Goal: Information Seeking & Learning: Find specific fact

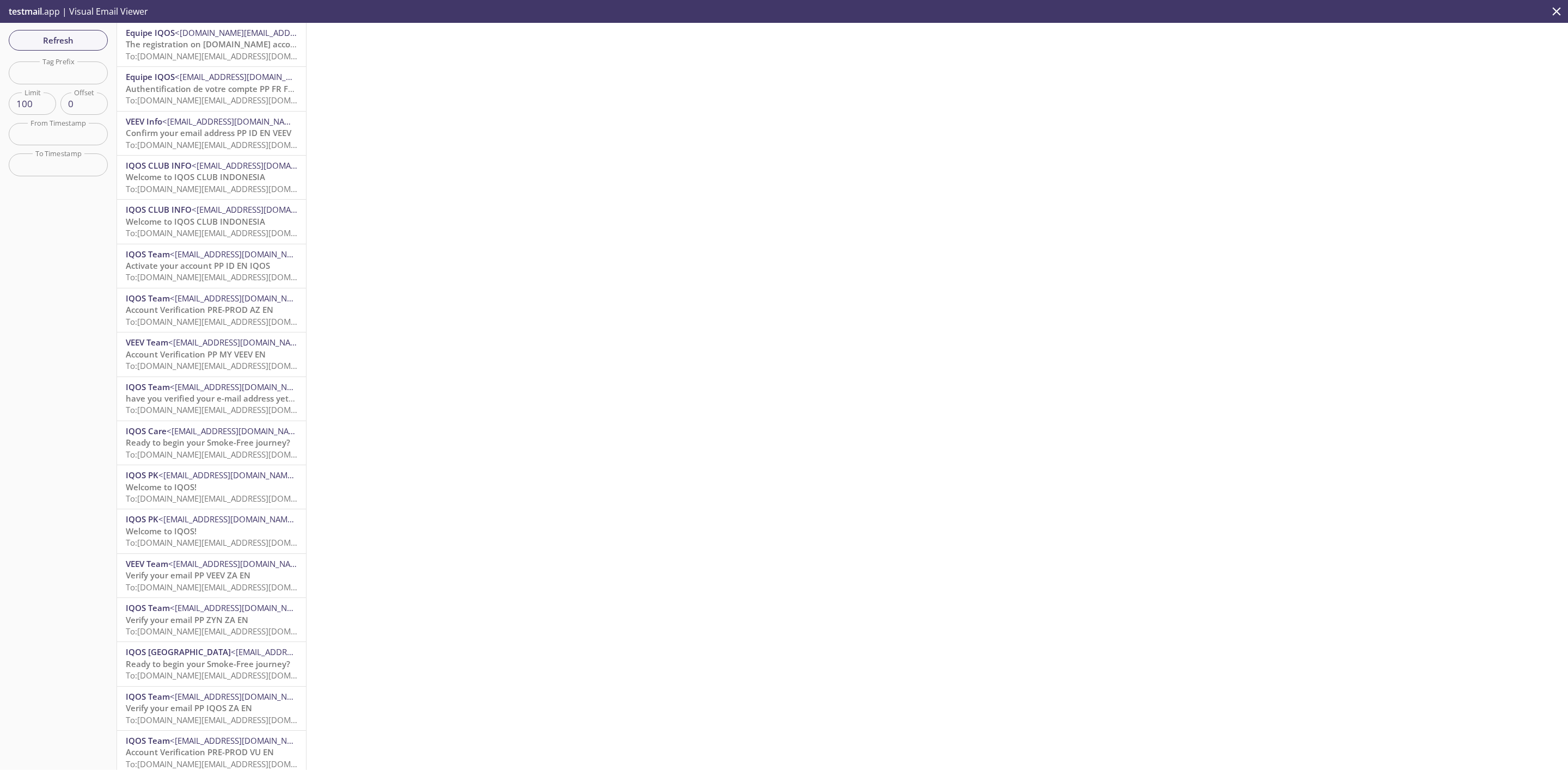
click at [178, 101] on span "To: [DOMAIN_NAME][EMAIL_ADDRESS][DOMAIN_NAME]" at bounding box center [229, 100] width 207 height 11
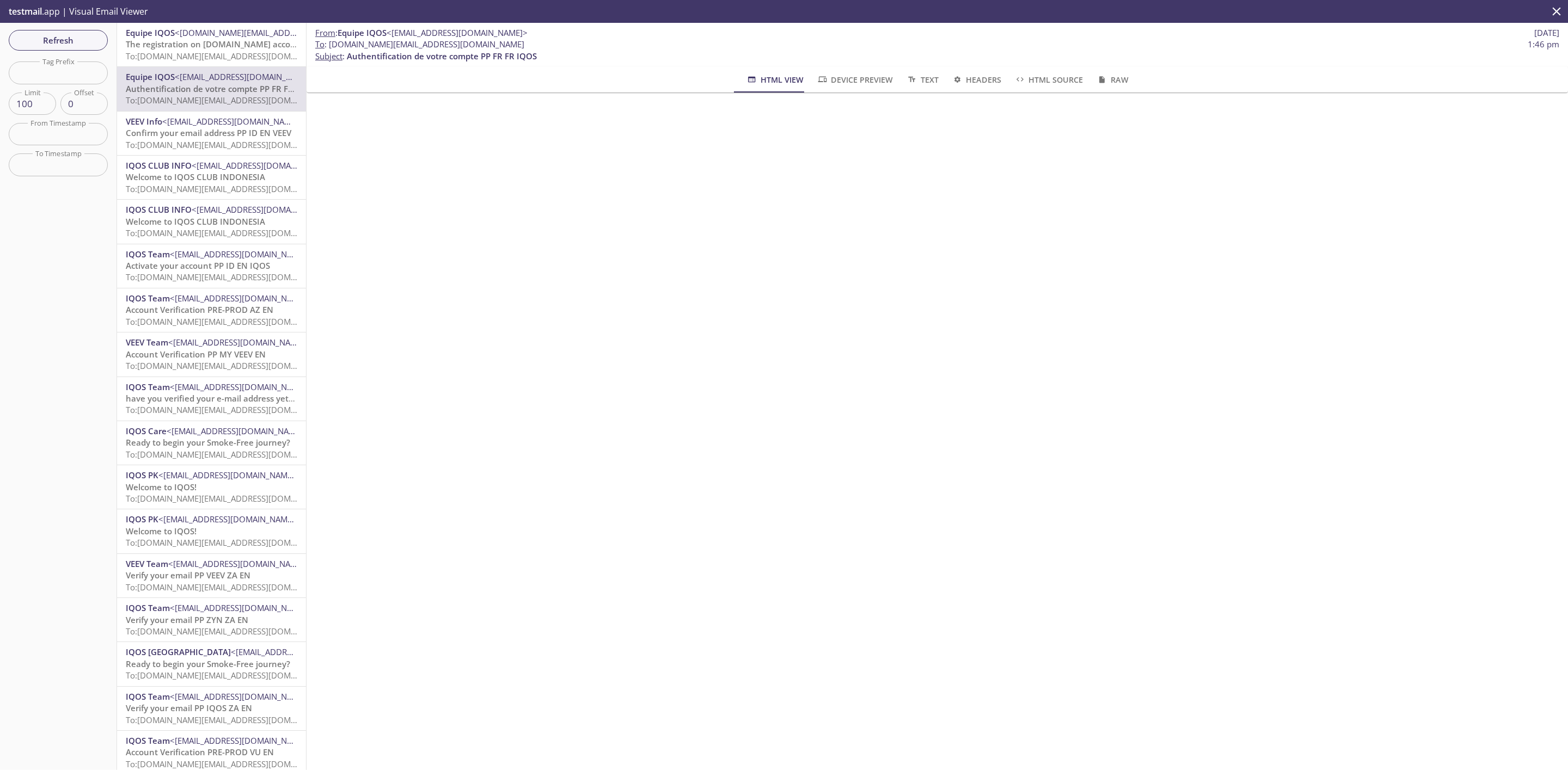
click at [31, 14] on span "testmail" at bounding box center [25, 11] width 33 height 12
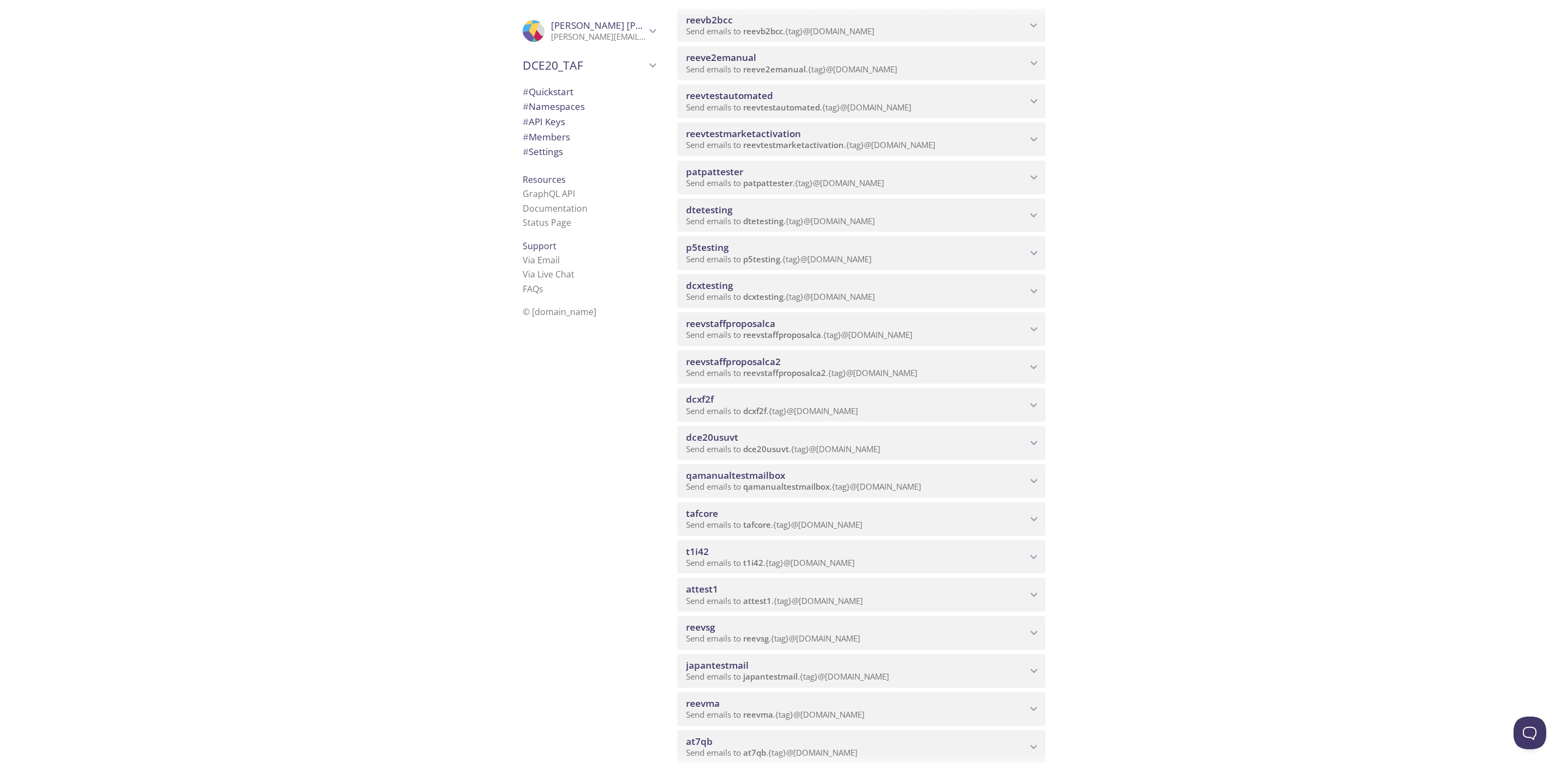
scroll to position [578, 0]
click at [777, 285] on span "dcxtesting" at bounding box center [856, 286] width 341 height 12
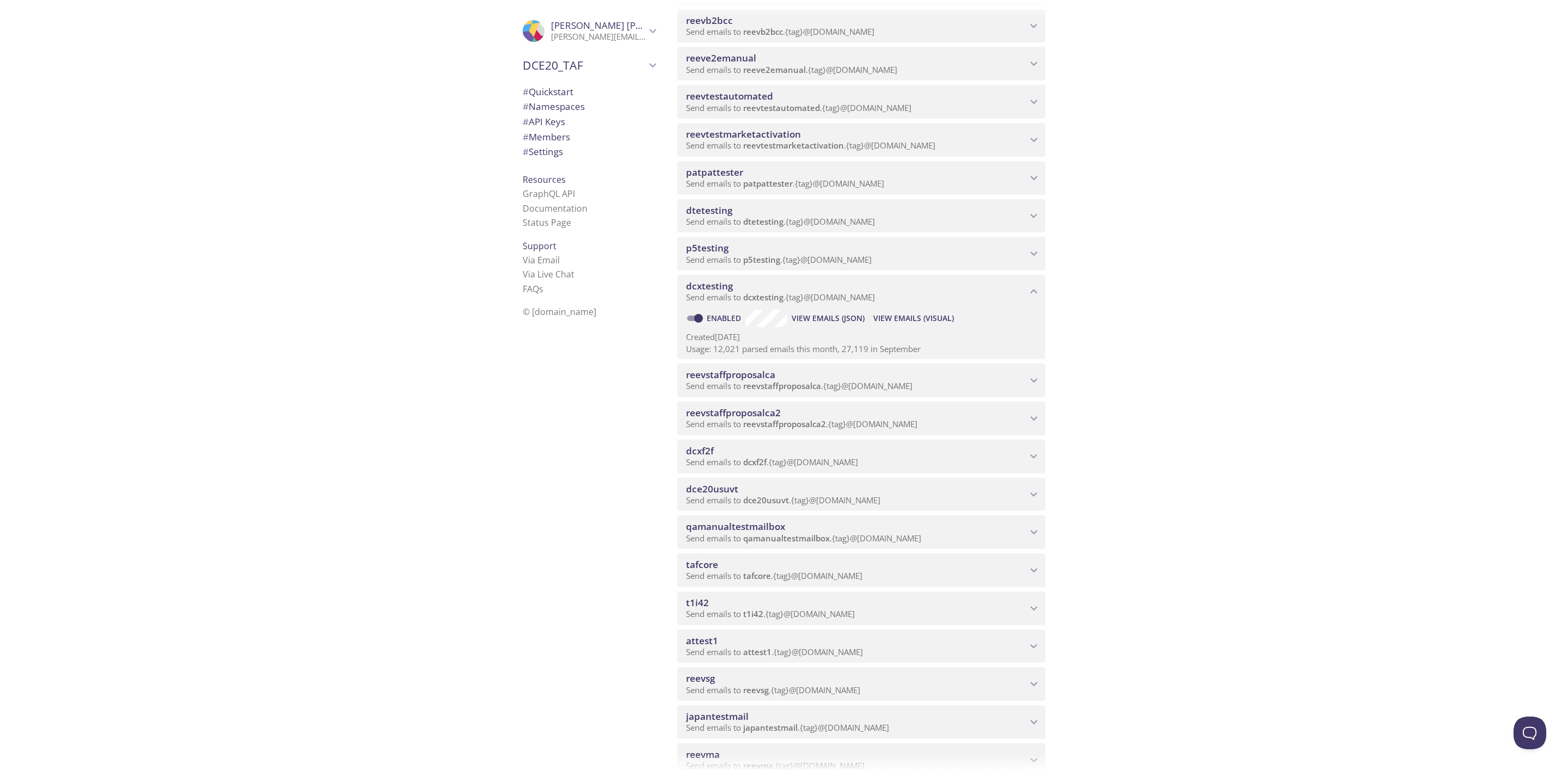
click at [902, 314] on span "View Emails (Visual)" at bounding box center [914, 318] width 81 height 13
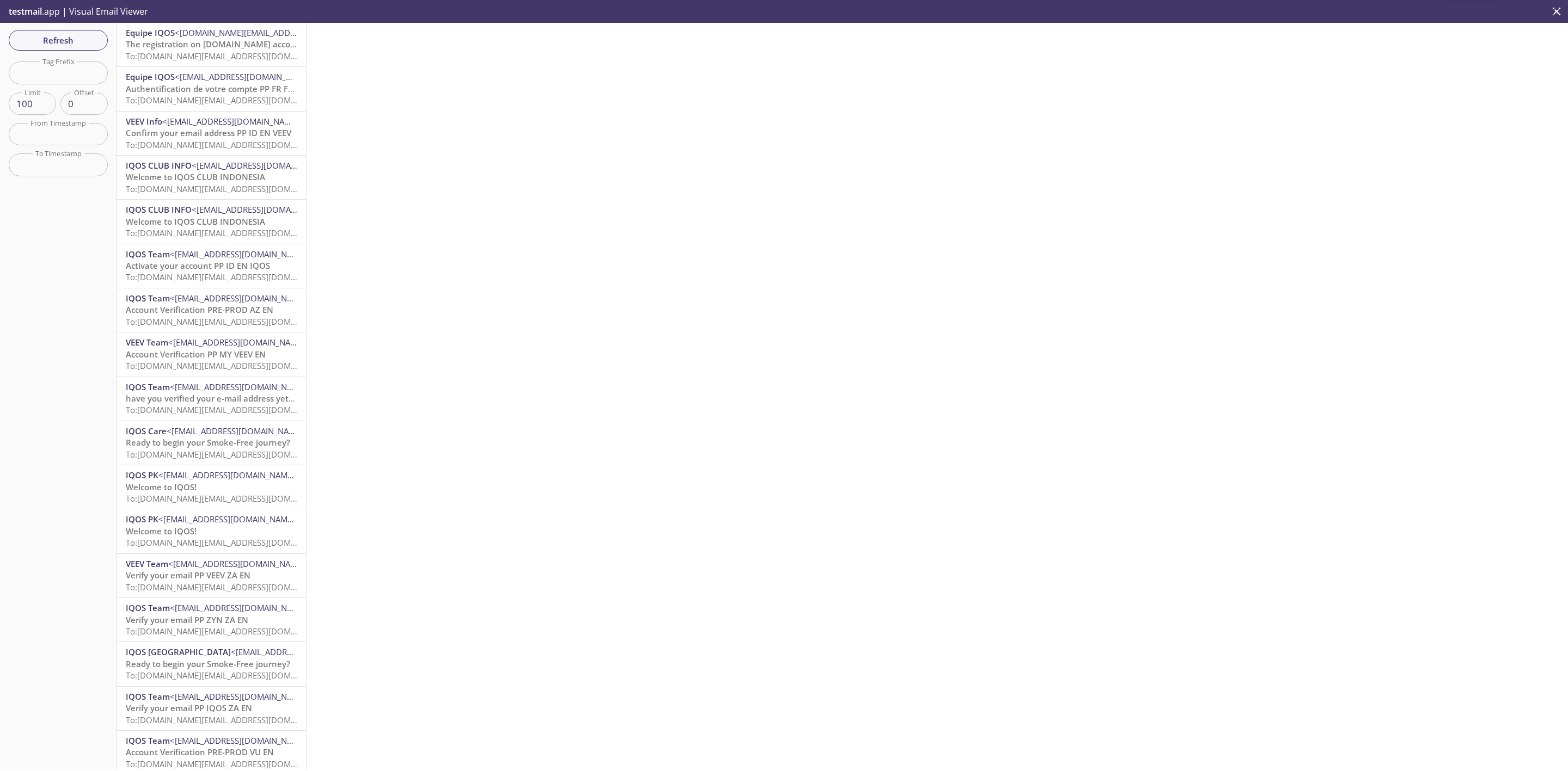
click at [237, 94] on span "To: [DOMAIN_NAME][EMAIL_ADDRESS][DOMAIN_NAME]" at bounding box center [229, 100] width 207 height 11
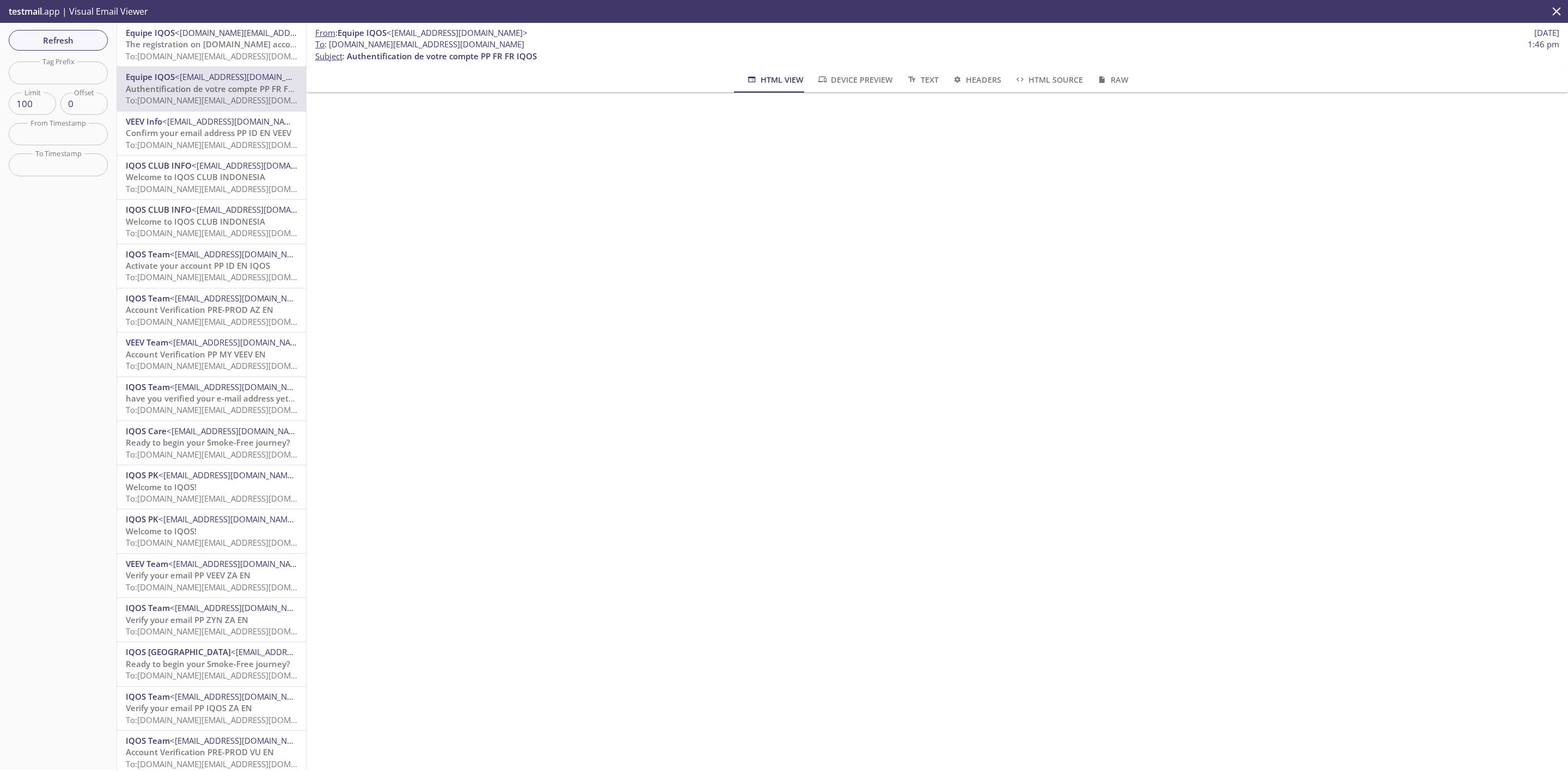
drag, startPoint x: 527, startPoint y: 41, endPoint x: 448, endPoint y: 47, distance: 79.2
click at [448, 47] on span "To : dcxtesting.email_shared_038@inbox.testmail.app 1:46 pm" at bounding box center [937, 45] width 1244 height 12
copy span "nbox.testmail.app"
